Goal: Task Accomplishment & Management: Use online tool/utility

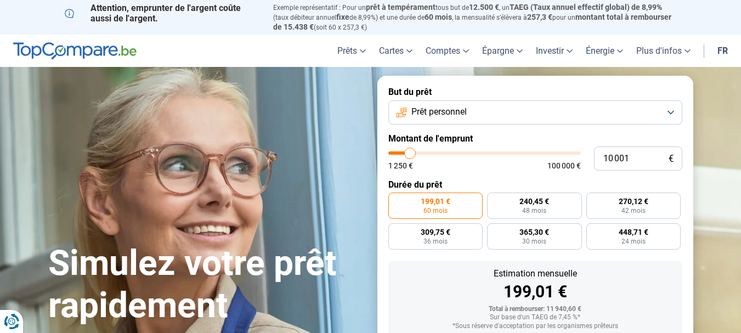
type input "11 500"
type input "11500"
type input "13 000"
type input "13000"
type input "14 250"
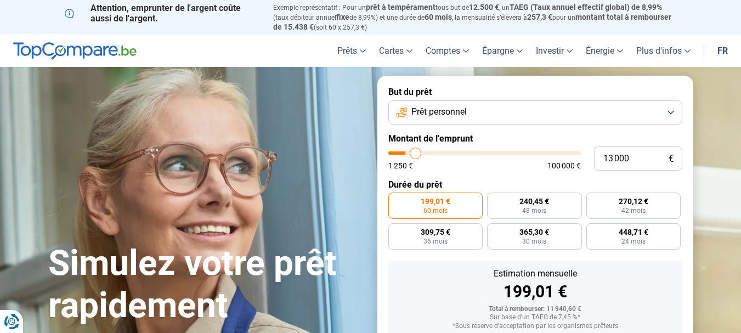
type input "14250"
type input "15 500"
type input "15500"
type input "16 000"
type input "16000"
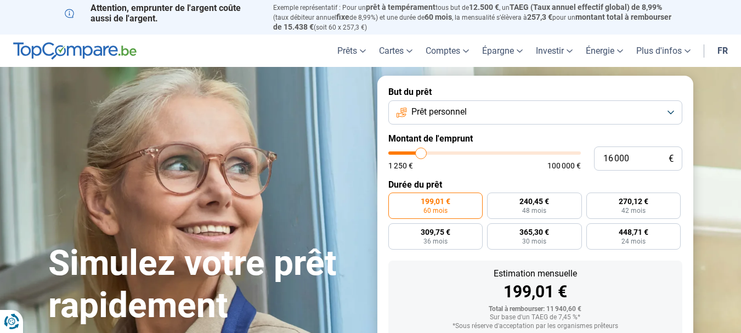
type input "17 250"
type input "17250"
type input "16 500"
type input "16500"
type input "15 750"
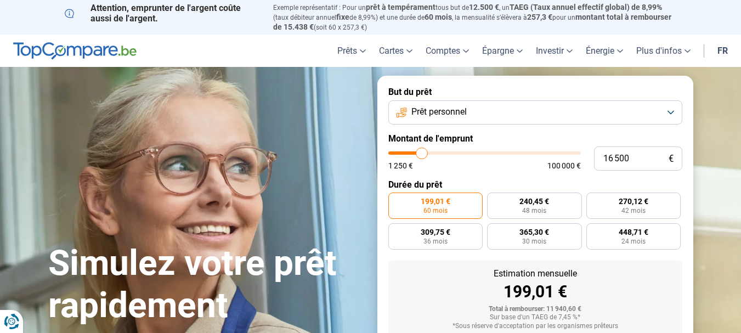
type input "15750"
type input "15 500"
type input "15500"
type input "15 000"
type input "15000"
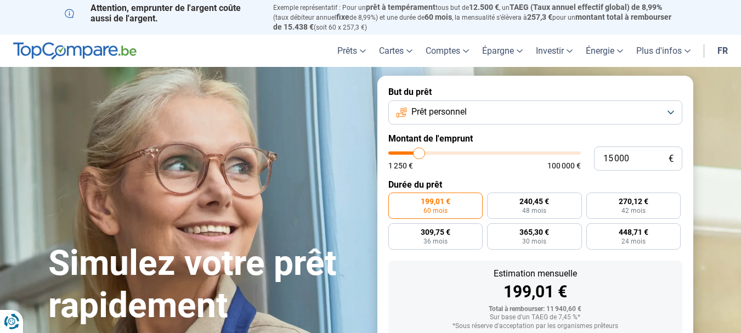
type input "14 750"
type input "14750"
type input "14 500"
type input "14500"
type input "14 250"
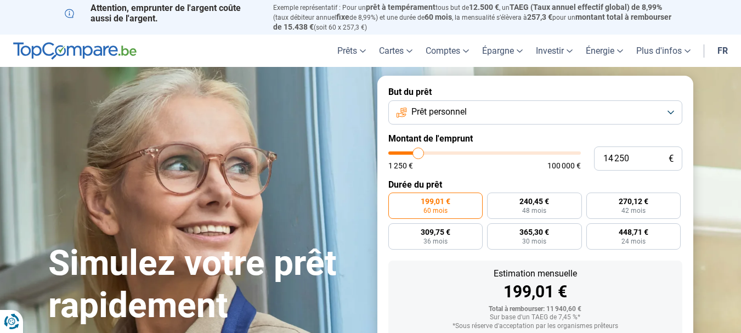
type input "14250"
type input "14 000"
type input "14000"
type input "13 250"
type input "13250"
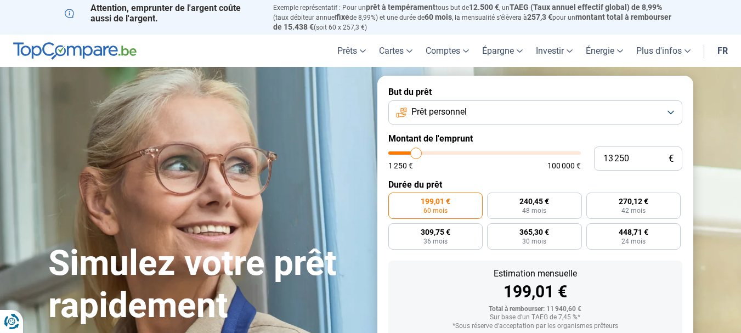
type input "13 000"
type input "13000"
type input "12 750"
type input "12750"
type input "12 500"
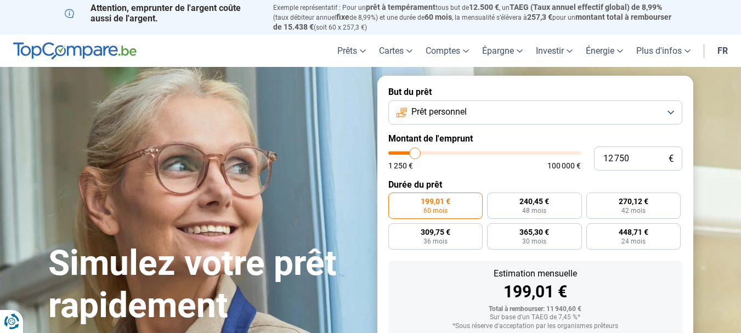
type input "12500"
type input "11 750"
type input "11750"
type input "11 250"
type input "11250"
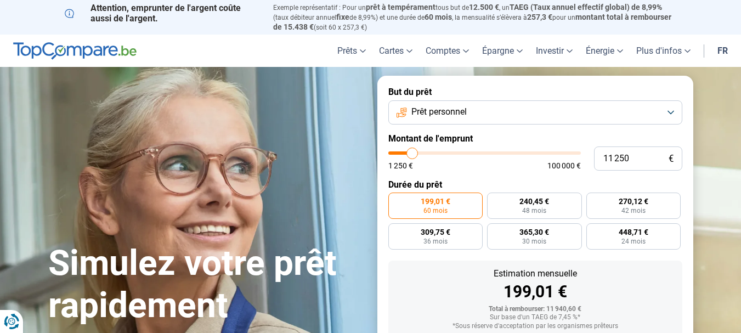
type input "11 000"
type input "11000"
type input "10 500"
type input "10500"
type input "10 250"
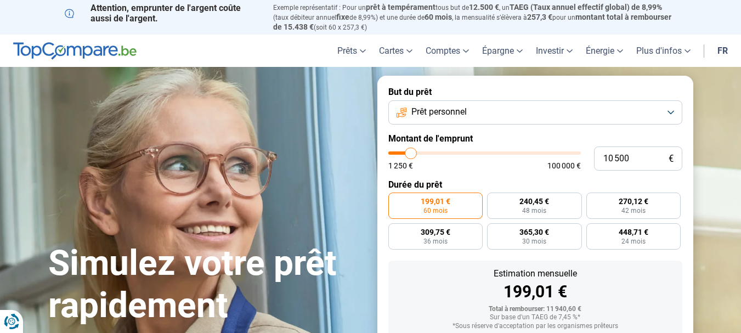
type input "10250"
type input "10 000"
type input "10000"
click at [410, 151] on input "range" at bounding box center [484, 152] width 193 height 3
radio input "true"
